Goal: Task Accomplishment & Management: Complete application form

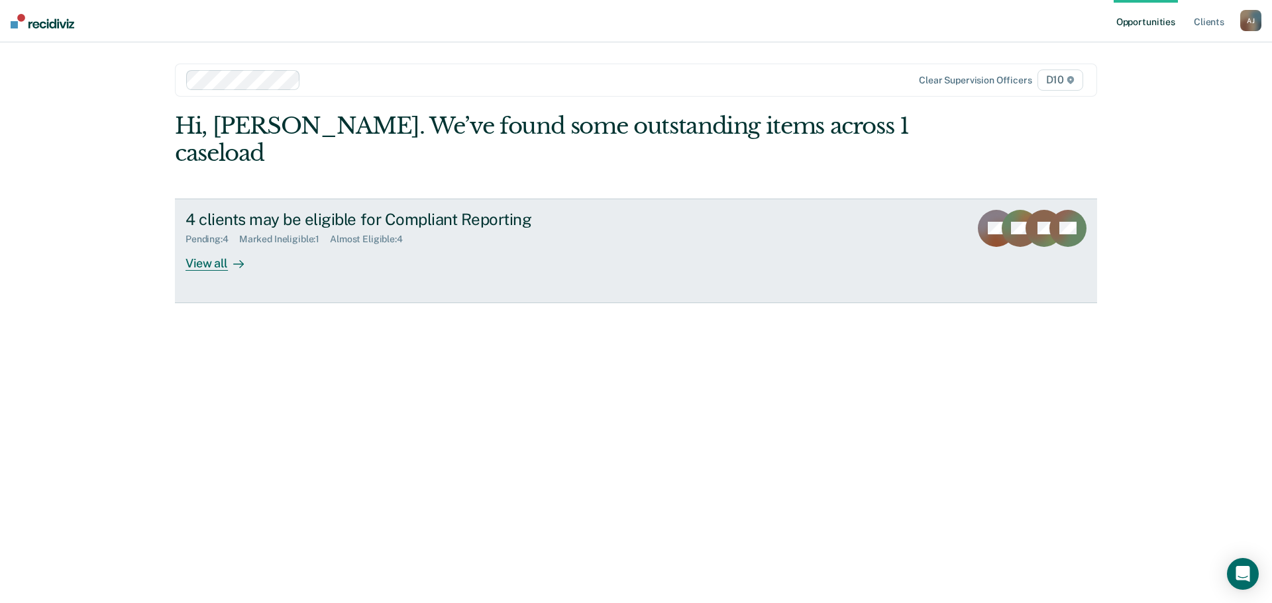
click at [455, 253] on div "4 clients may be eligible for Compliant Reporting Pending : 4 Marked Ineligible…" at bounding box center [433, 240] width 497 height 61
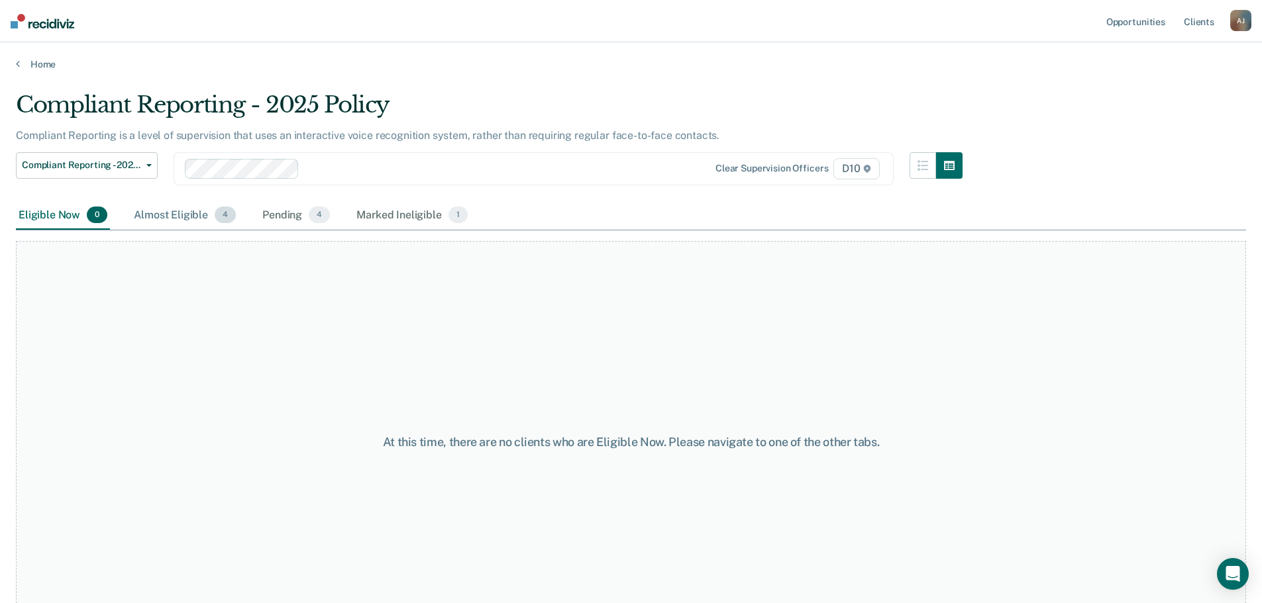
click at [170, 217] on div "Almost Eligible 4" at bounding box center [184, 215] width 107 height 29
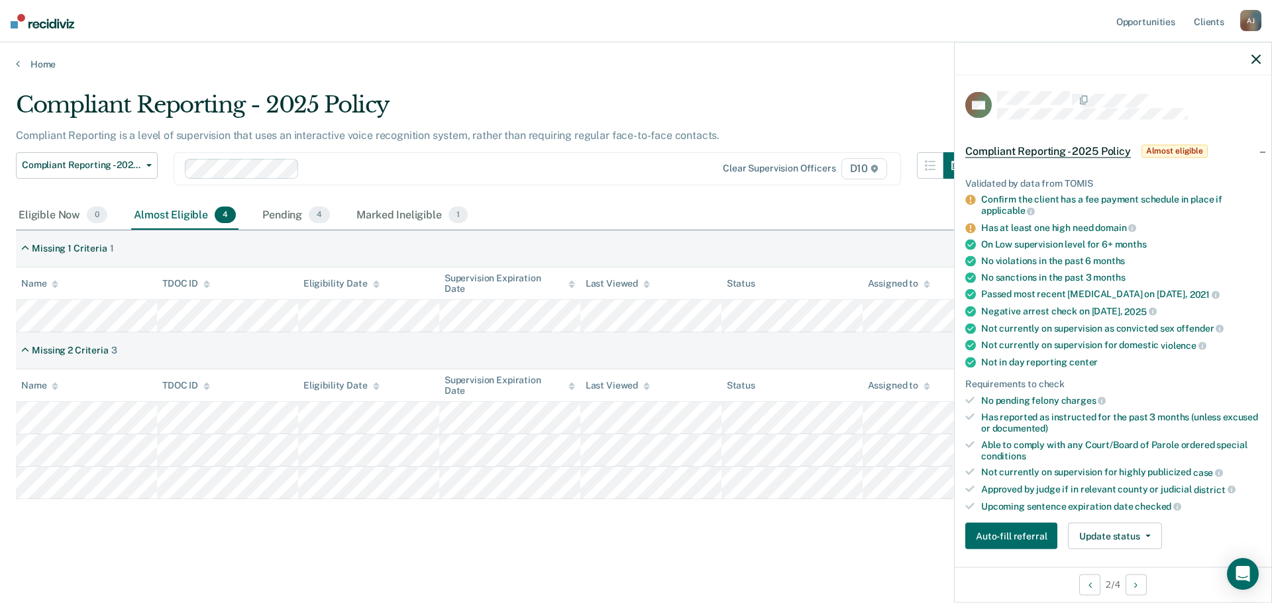
click at [782, 550] on main "Compliant Reporting - 2025 Policy Compliant Reporting is a level of supervision…" at bounding box center [636, 334] width 1272 height 529
click at [975, 537] on button "Auto-fill referral" at bounding box center [1011, 536] width 92 height 26
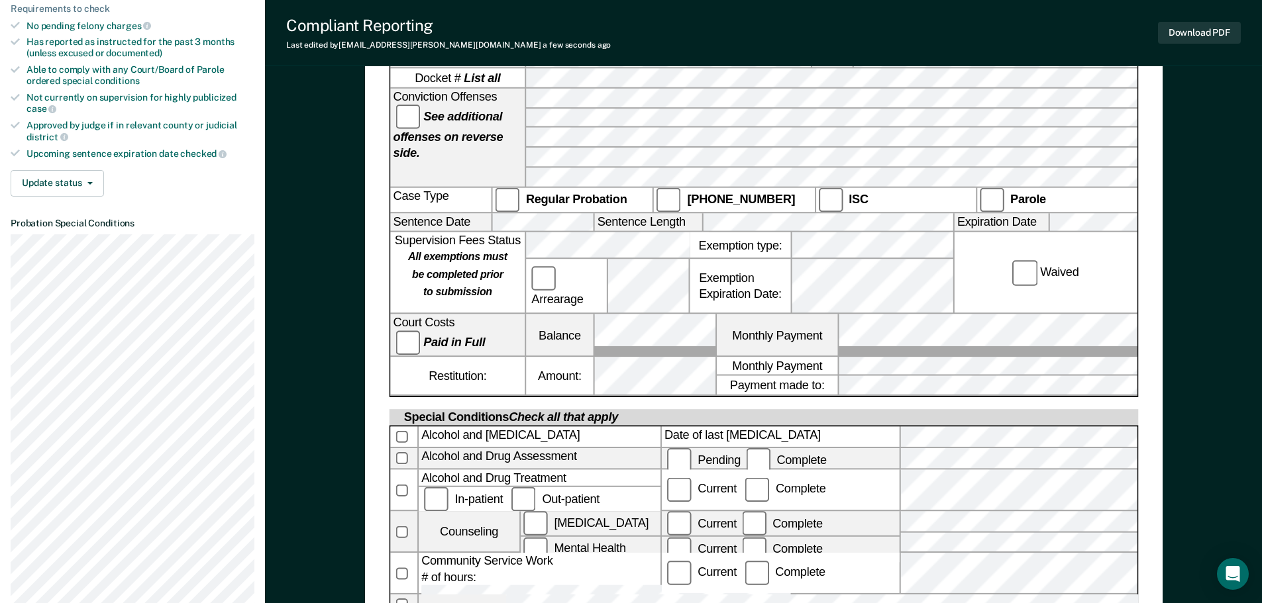
scroll to position [397, 0]
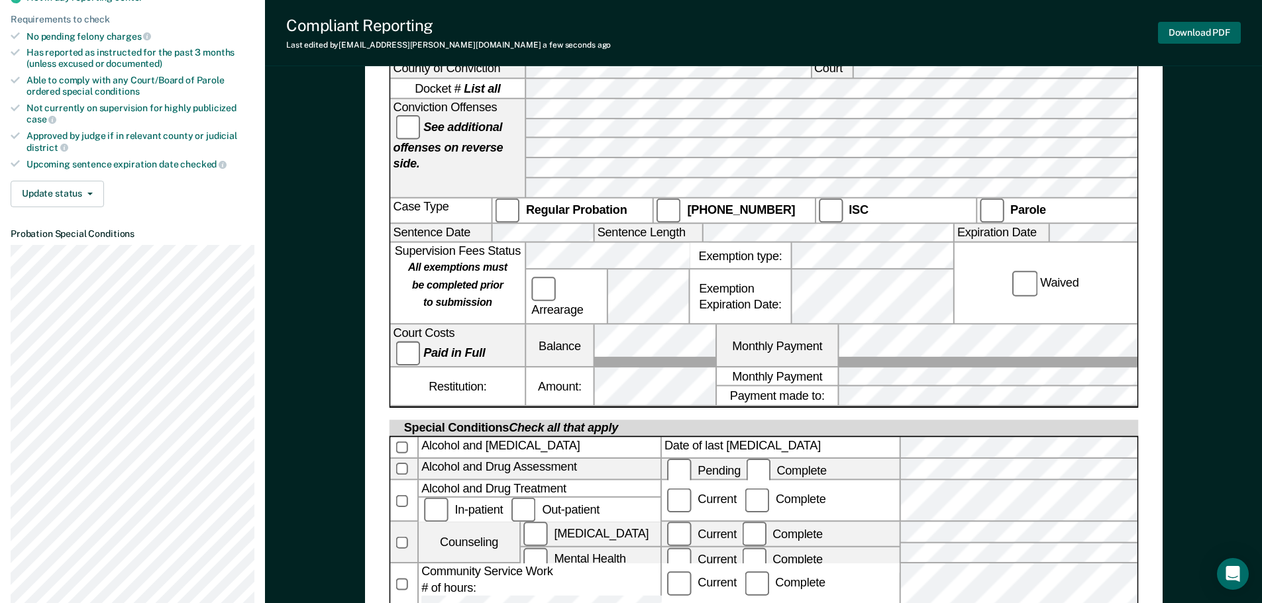
click at [1190, 26] on button "Download PDF" at bounding box center [1199, 33] width 83 height 22
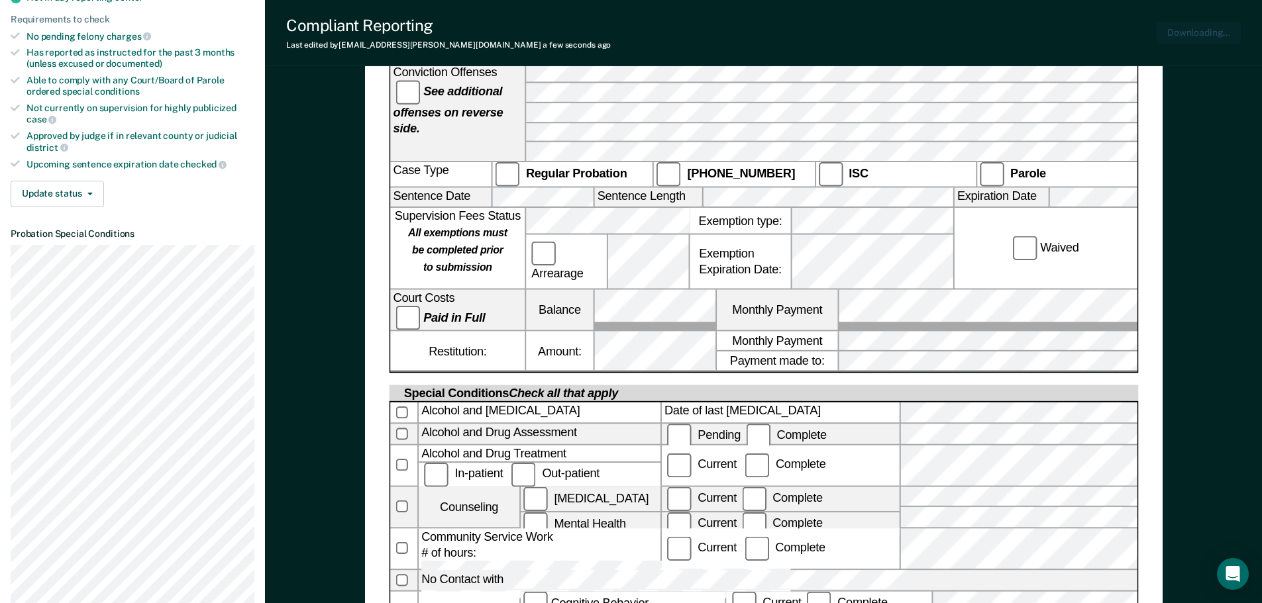
scroll to position [0, 0]
